Goal: Information Seeking & Learning: Learn about a topic

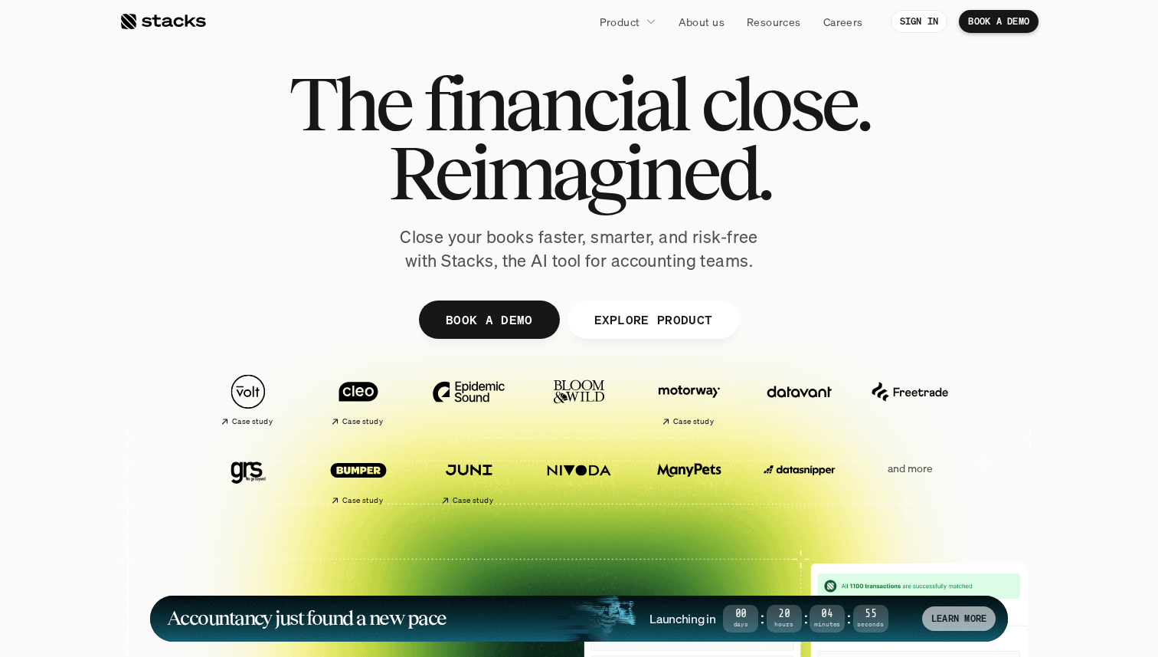
click at [958, 624] on p "LEARN MORE" at bounding box center [959, 618] width 55 height 11
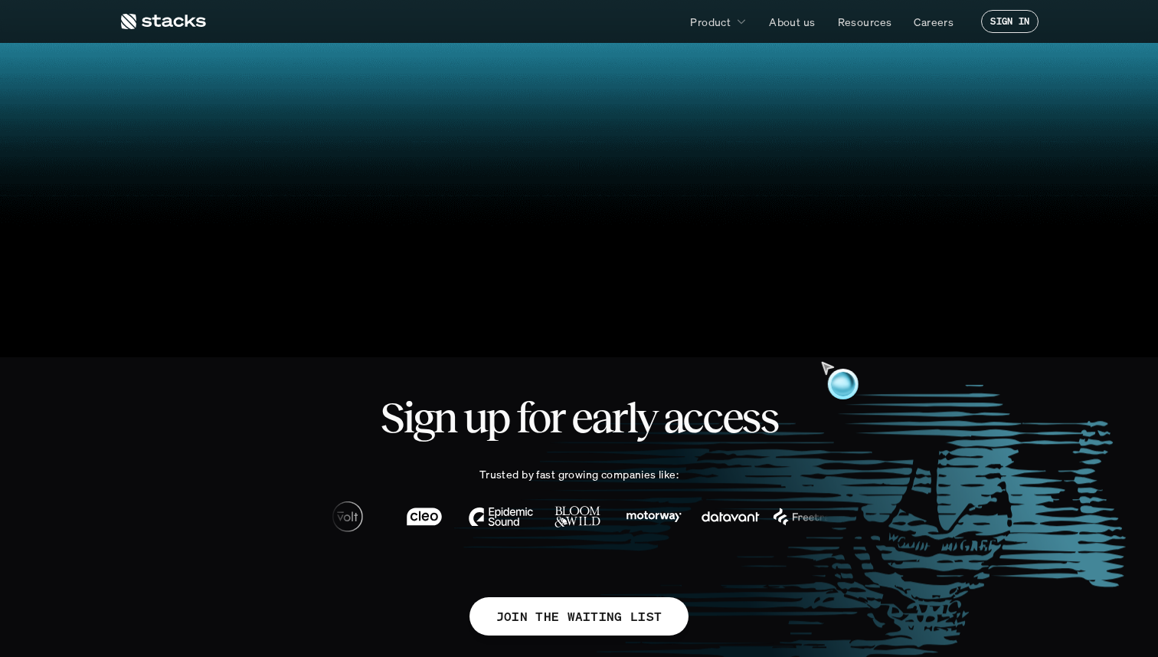
scroll to position [821, 0]
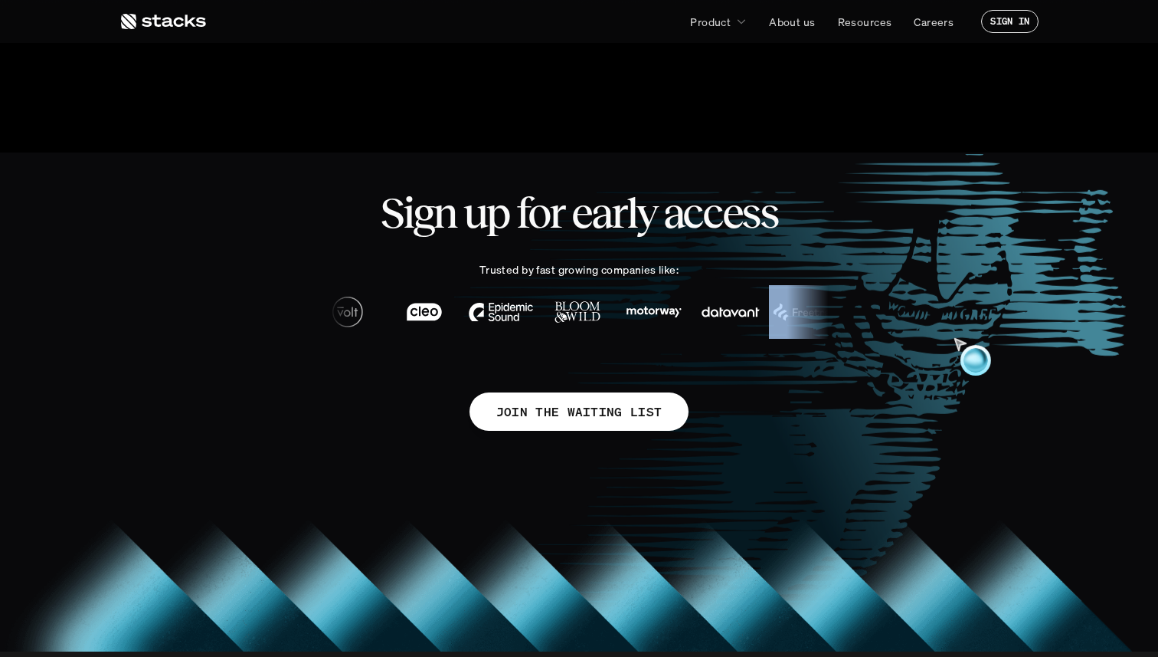
drag, startPoint x: 1026, startPoint y: 280, endPoint x: 846, endPoint y: 380, distance: 205.7
click at [846, 380] on div "Sign up for early access Trusted by fast growing companies like: JOIN THE WAITI…" at bounding box center [579, 317] width 919 height 330
click at [911, 398] on div "Sign up for early access Trusted by fast growing companies like: JOIN THE WAITI…" at bounding box center [579, 317] width 919 height 330
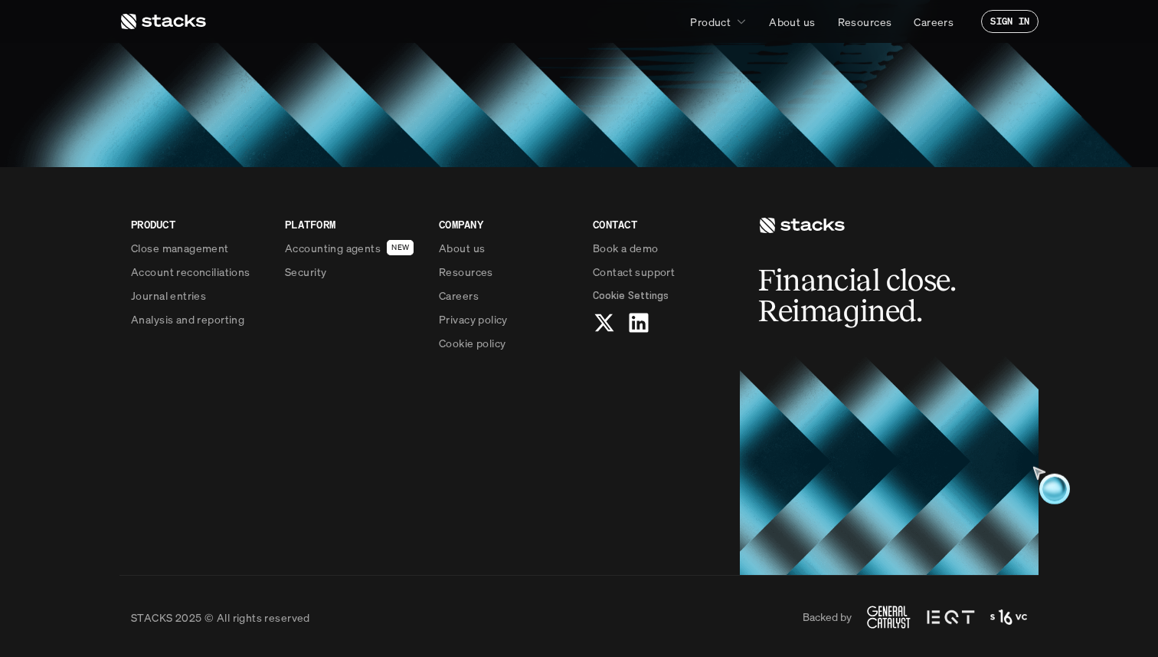
scroll to position [1308, 0]
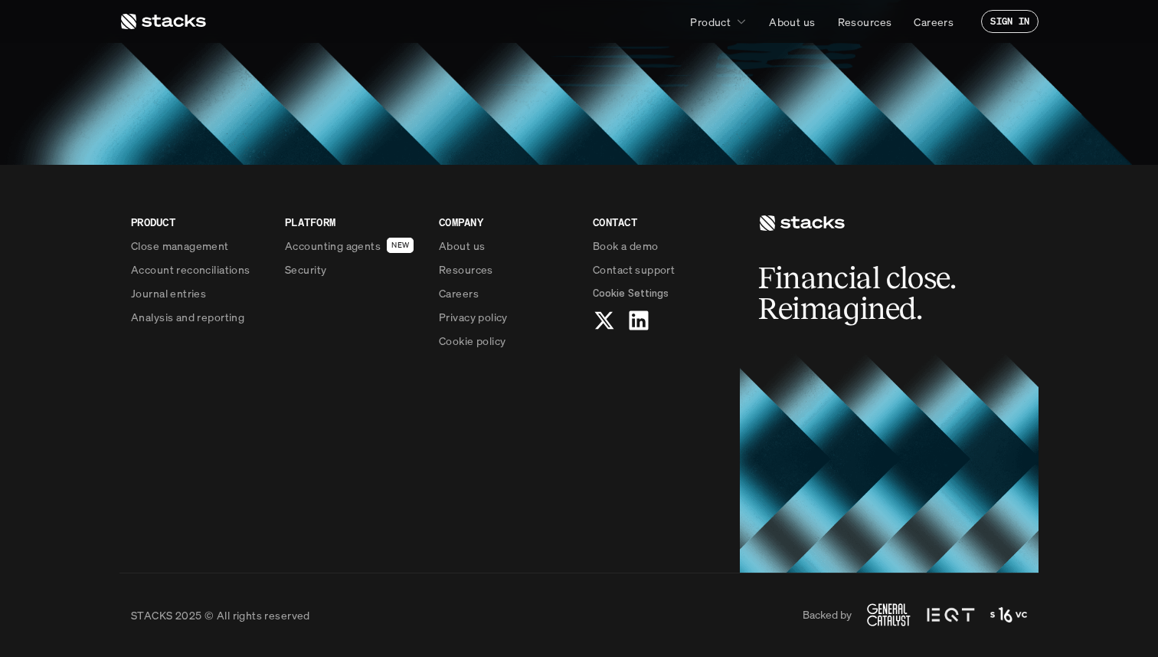
click at [900, 289] on h2 "Financial close. Reimagined." at bounding box center [873, 293] width 230 height 61
click at [829, 228] on icon at bounding box center [801, 223] width 87 height 18
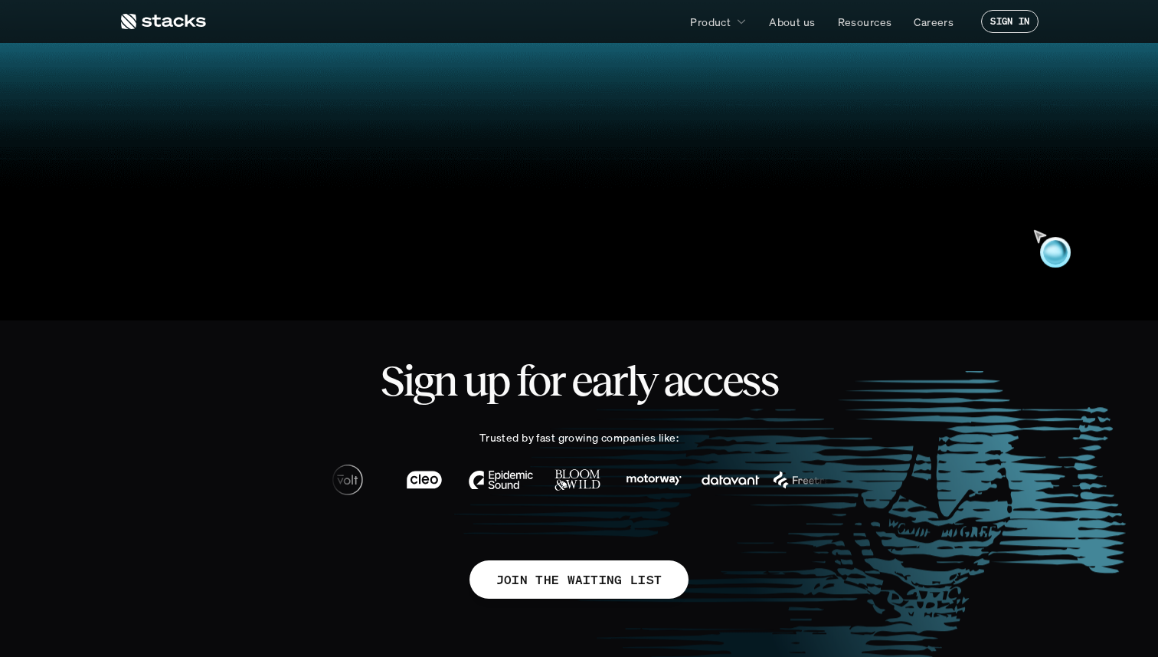
scroll to position [0, 0]
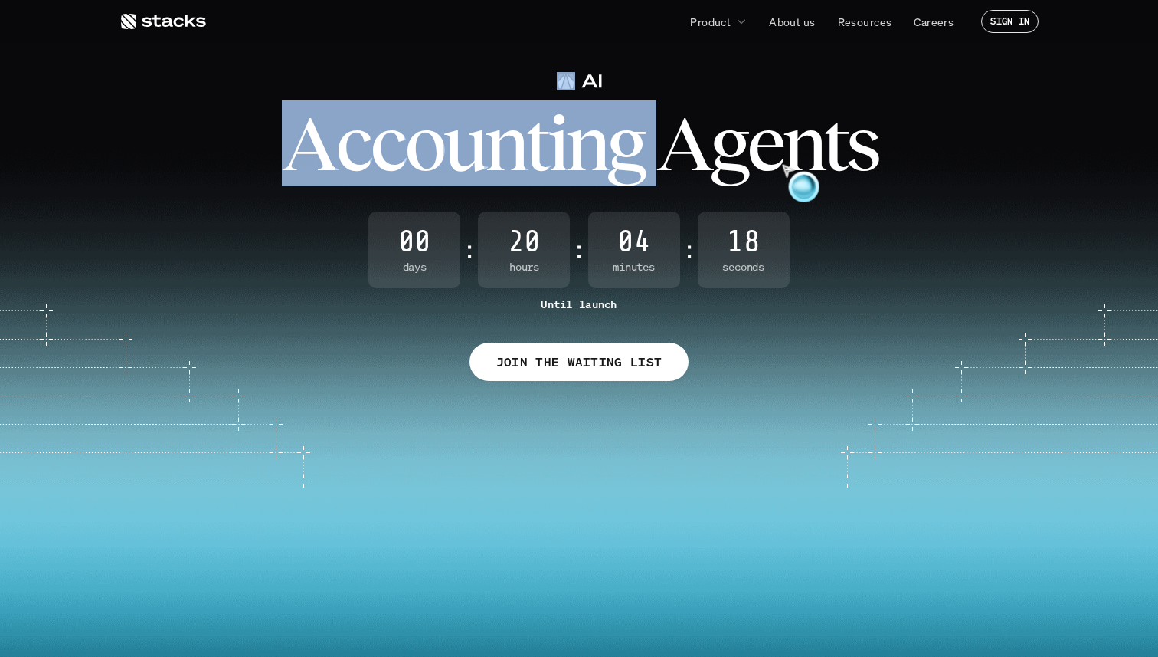
drag, startPoint x: 555, startPoint y: 76, endPoint x: 660, endPoint y: 103, distance: 109.1
click at [660, 103] on div "A c c o u n t i n g A g e n t s 00 Days : 20 Hours : 04 Minutes : 18 Seconds Un…" at bounding box center [579, 225] width 1158 height 312
click at [600, 80] on div at bounding box center [591, 81] width 21 height 14
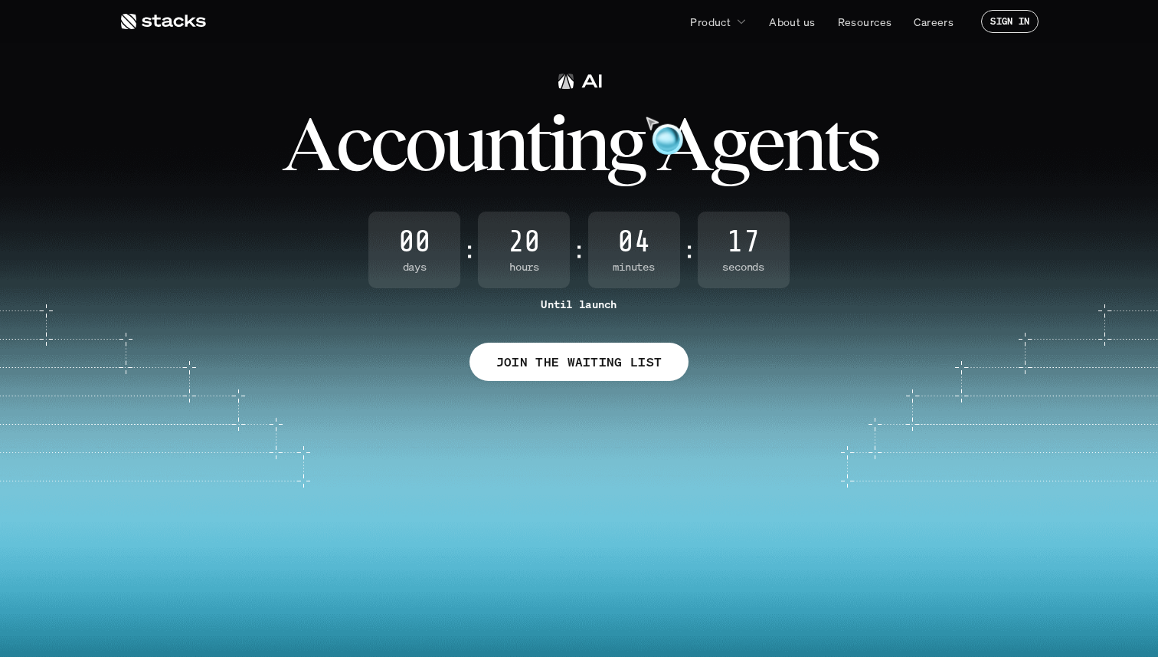
click at [568, 80] on img at bounding box center [566, 81] width 18 height 18
click at [597, 80] on div at bounding box center [591, 81] width 21 height 14
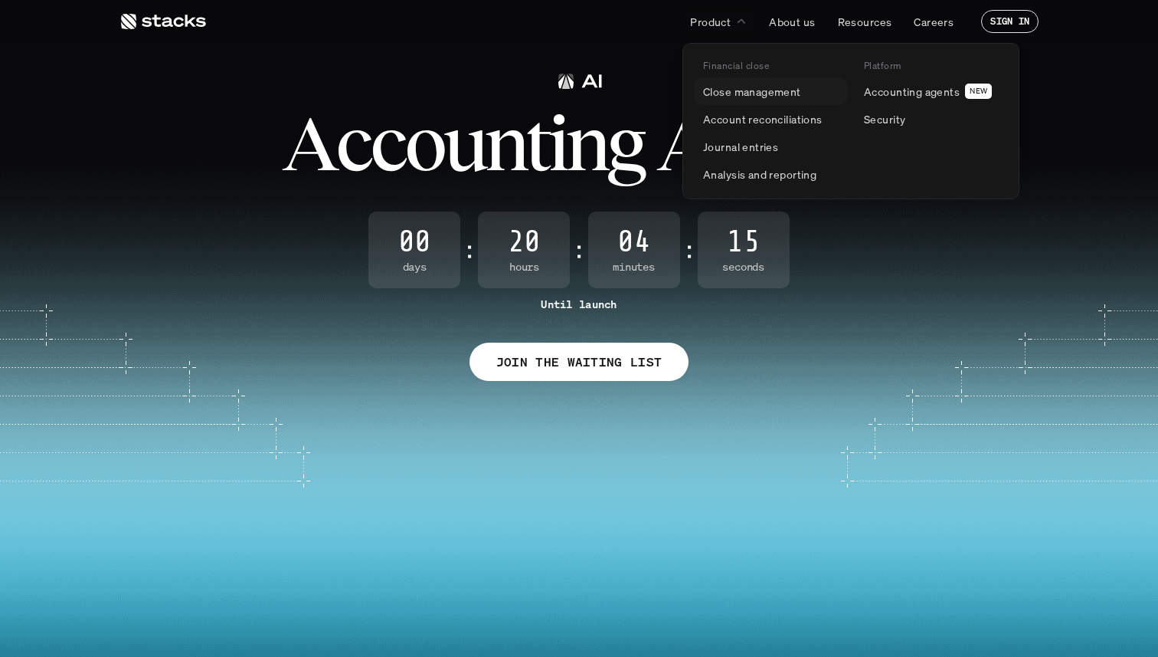
click at [725, 91] on p "Close management" at bounding box center [752, 92] width 98 height 16
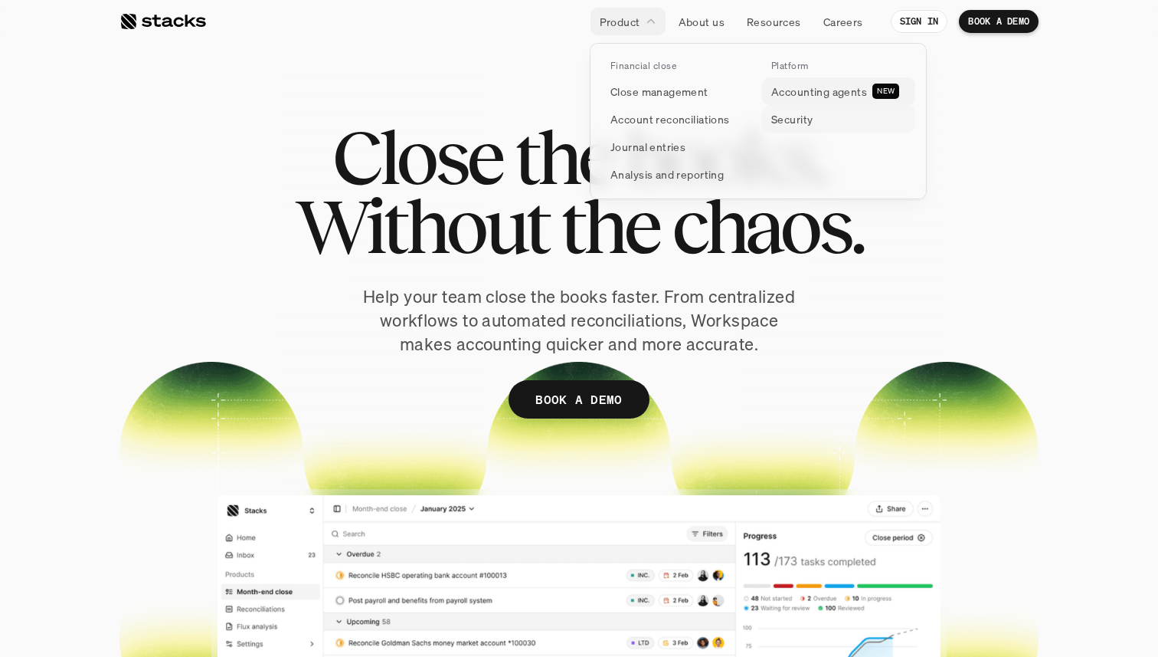
click at [798, 120] on p "Security" at bounding box center [791, 119] width 41 height 16
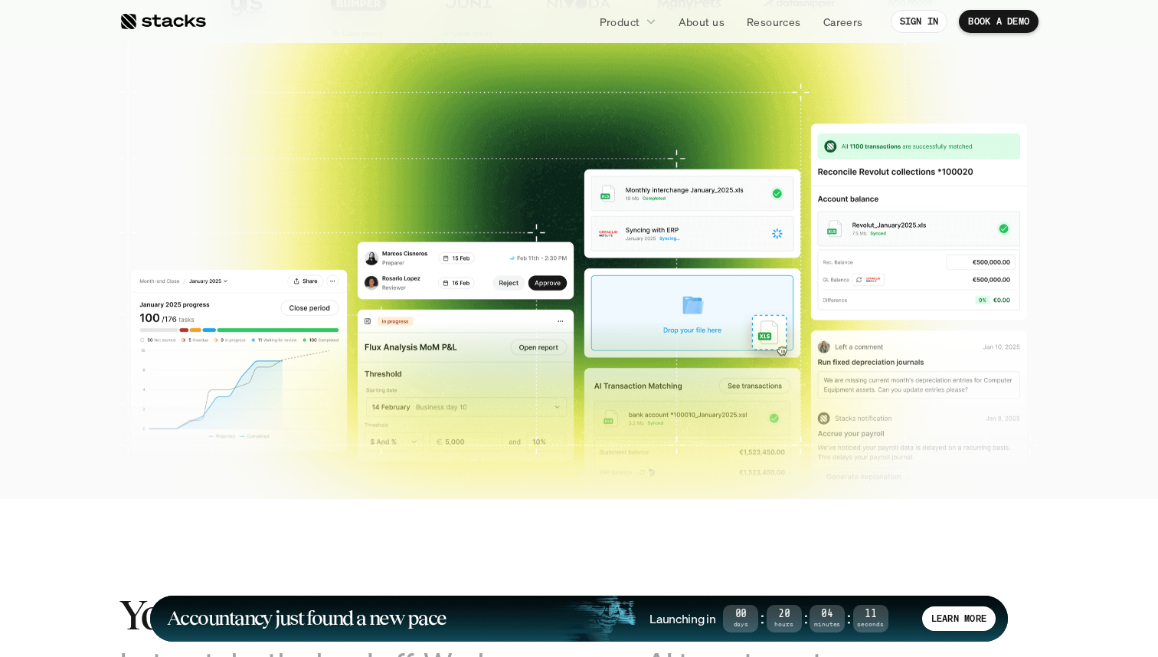
scroll to position [201, 0]
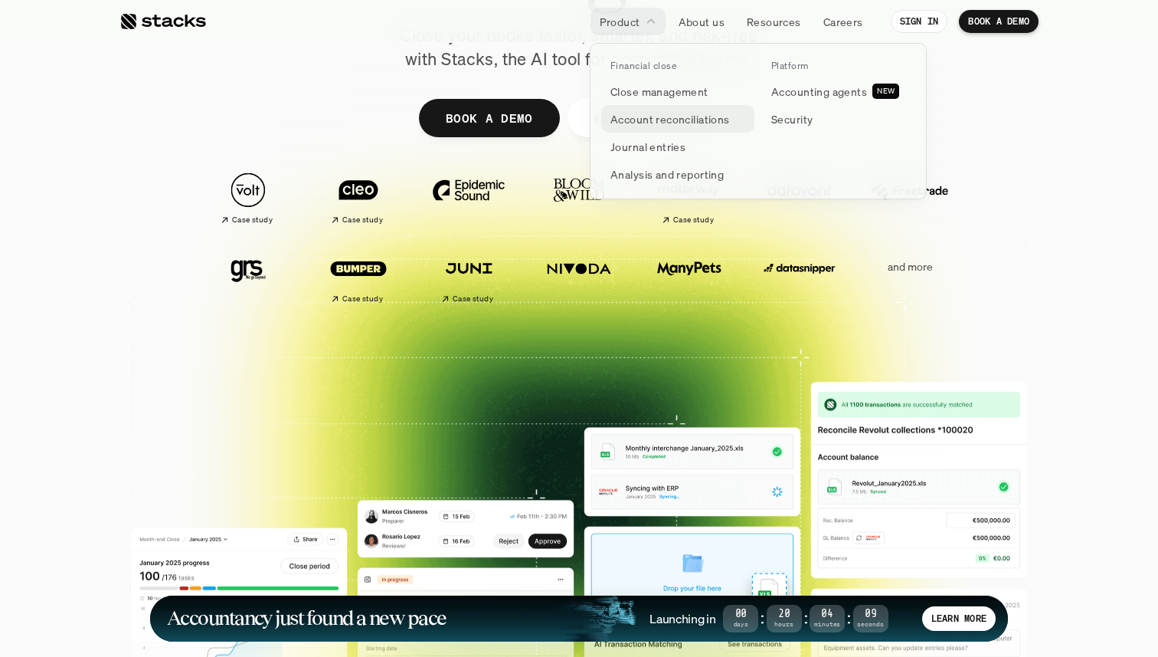
click at [669, 124] on p "Account reconciliations" at bounding box center [671, 119] width 120 height 16
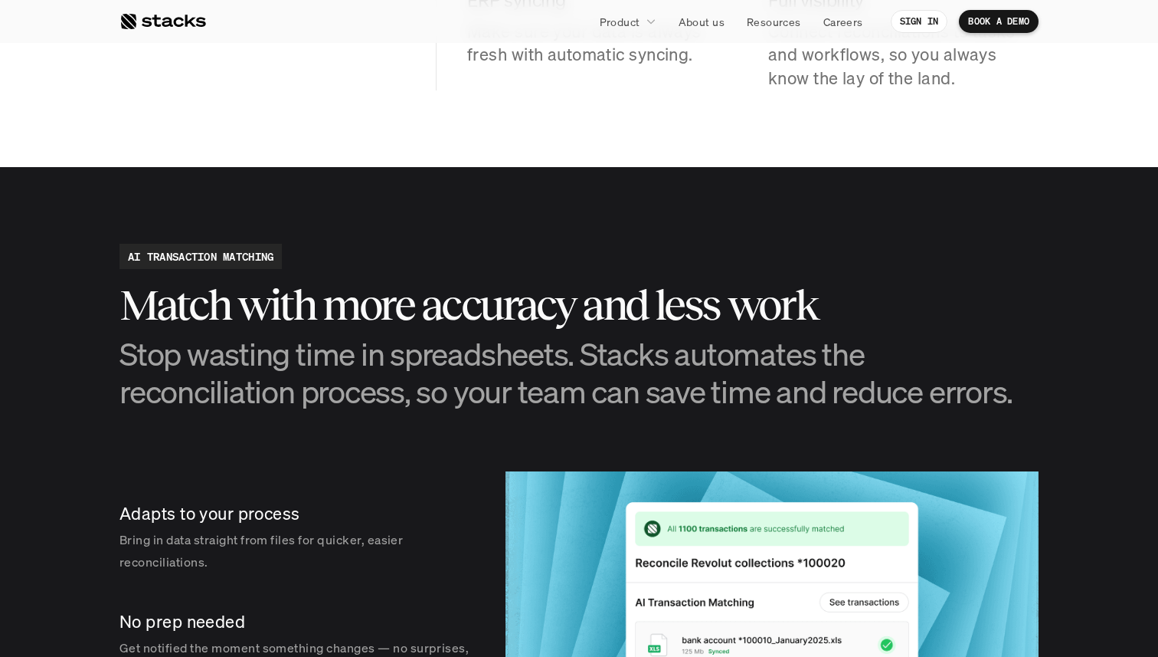
scroll to position [2192, 0]
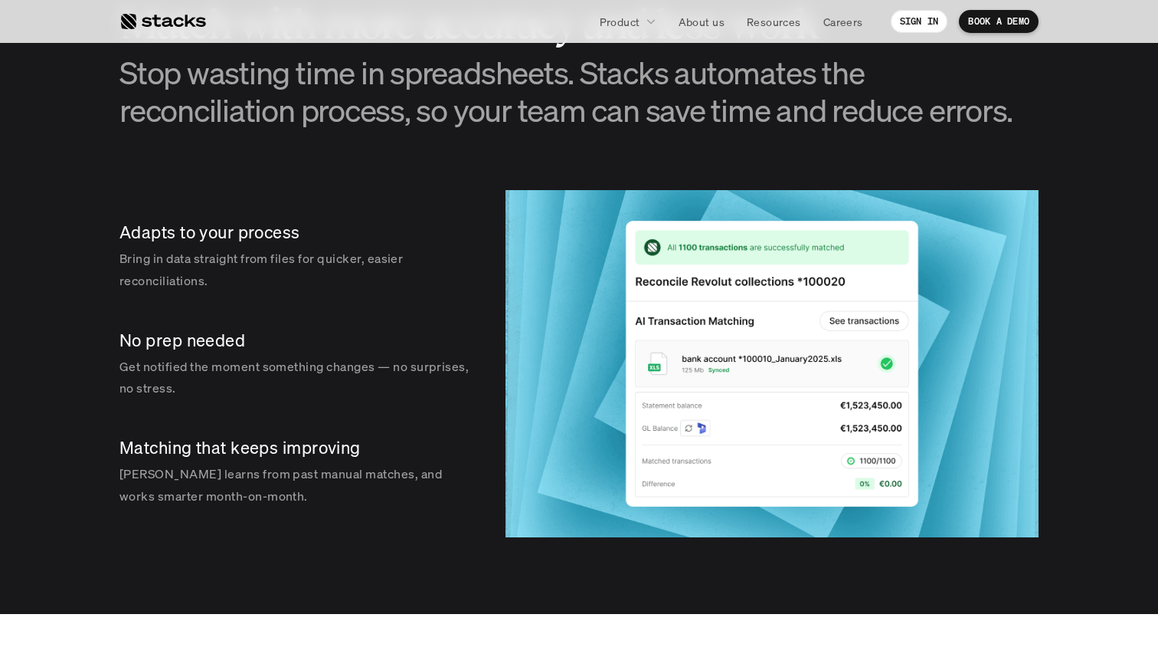
click at [256, 319] on div "No prep needed Get notified the moment something changes — no surprises, no str…" at bounding box center [297, 363] width 355 height 95
click at [216, 352] on div "No prep needed Get notified the moment something changes — no surprises, no str…" at bounding box center [297, 363] width 355 height 95
click at [241, 452] on p "Matching that keeps improving" at bounding box center [297, 448] width 355 height 24
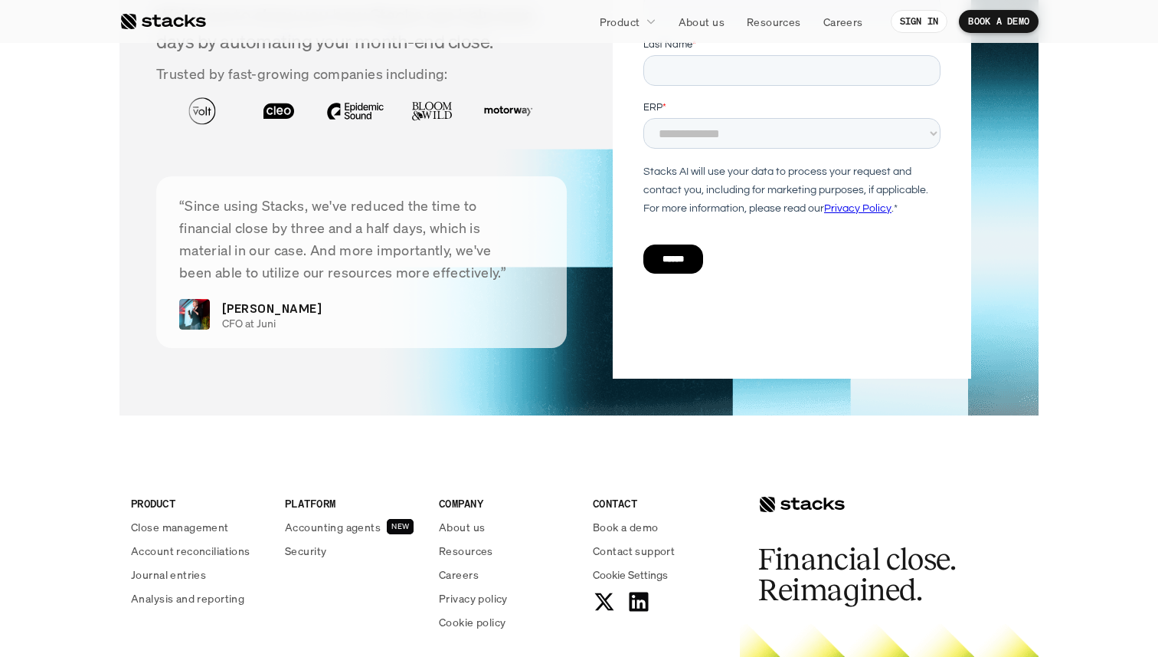
scroll to position [3795, 0]
